Goal: Task Accomplishment & Management: Use online tool/utility

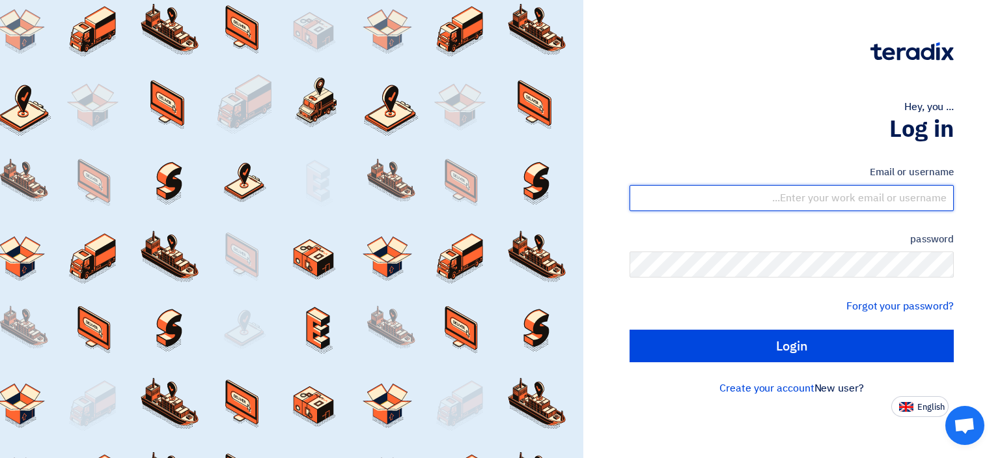
click at [839, 197] on input "text" at bounding box center [792, 198] width 324 height 26
type input "[EMAIL_ADDRESS][DOMAIN_NAME]"
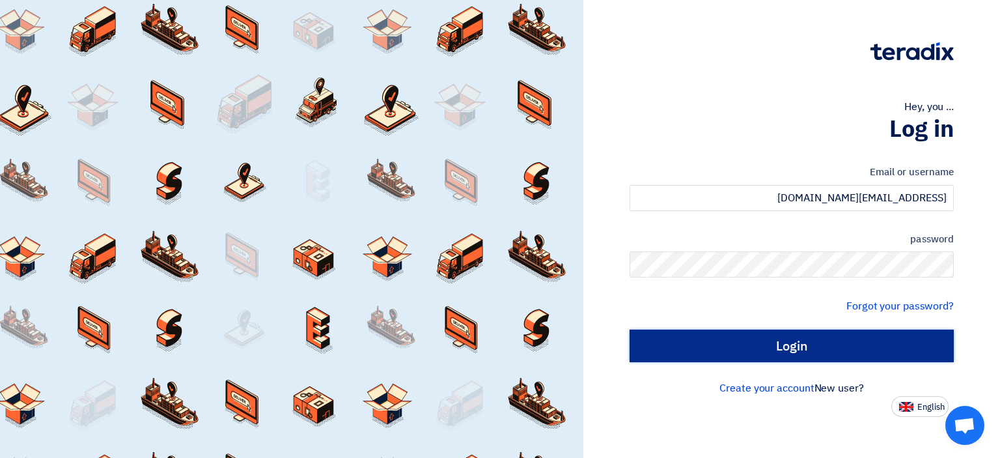
click at [761, 335] on input "Login" at bounding box center [792, 346] width 324 height 33
type input "Sign in"
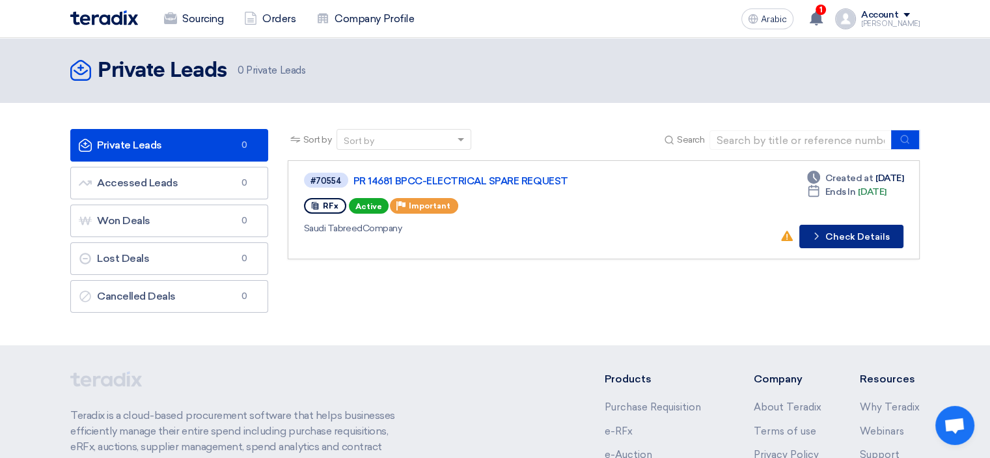
click at [869, 242] on button "Check details Check Details" at bounding box center [852, 236] width 104 height 23
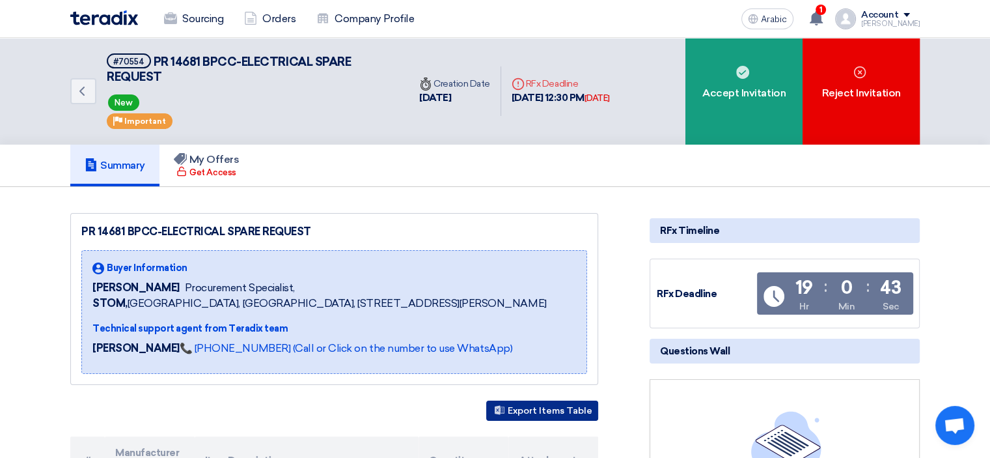
click at [545, 417] on font "Export Items Table" at bounding box center [550, 411] width 85 height 11
